Goal: Transaction & Acquisition: Purchase product/service

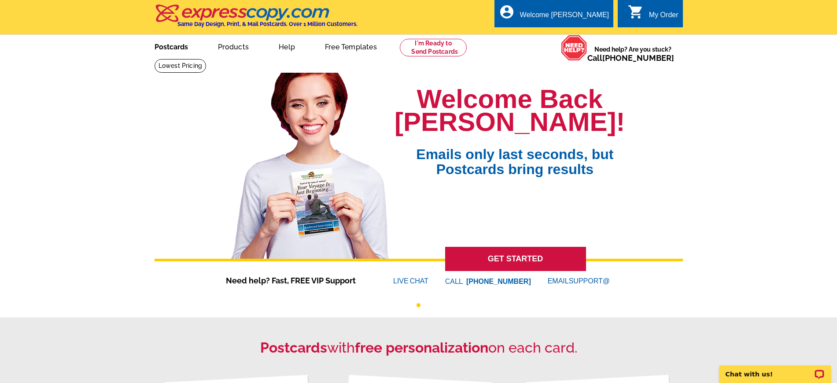
click at [175, 46] on link "Postcards" at bounding box center [171, 46] width 62 height 21
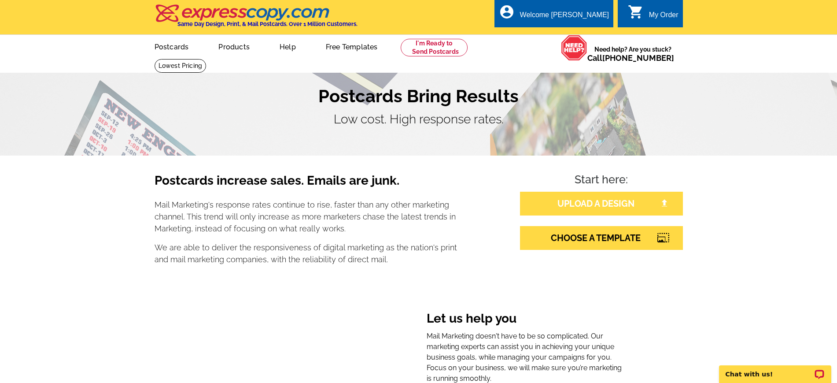
click at [598, 203] on link "UPLOAD A DESIGN" at bounding box center [601, 204] width 163 height 24
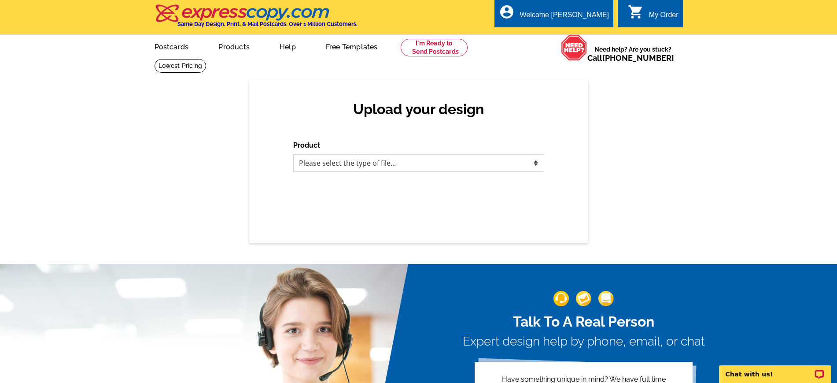
click at [386, 164] on select "Please select the type of file... Postcards Business Cards Letters and flyers G…" at bounding box center [418, 163] width 251 height 18
select select "1"
click at [293, 155] on select "Please select the type of file... Postcards Business Cards Letters and flyers G…" at bounding box center [418, 163] width 251 height 18
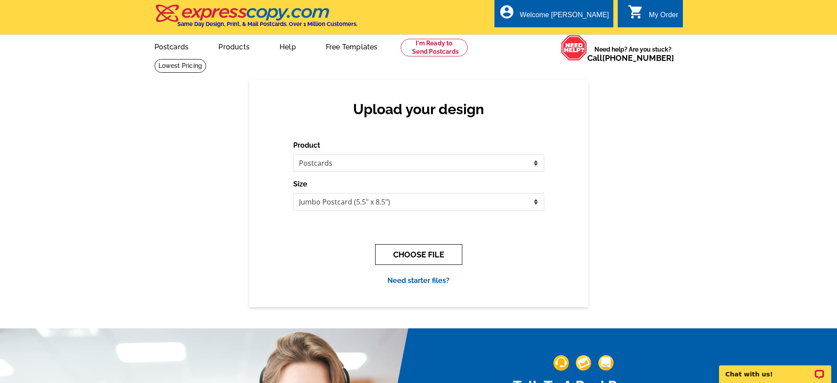
click at [446, 254] on button "CHOOSE FILE" at bounding box center [418, 254] width 87 height 21
